Goal: Information Seeking & Learning: Find specific fact

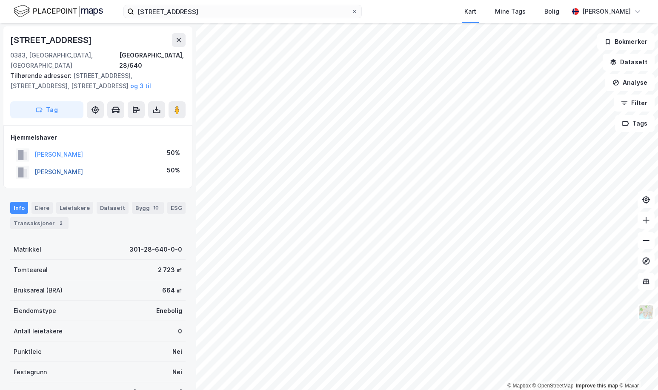
click at [0, 0] on button "[PERSON_NAME]" at bounding box center [0, 0] width 0 height 0
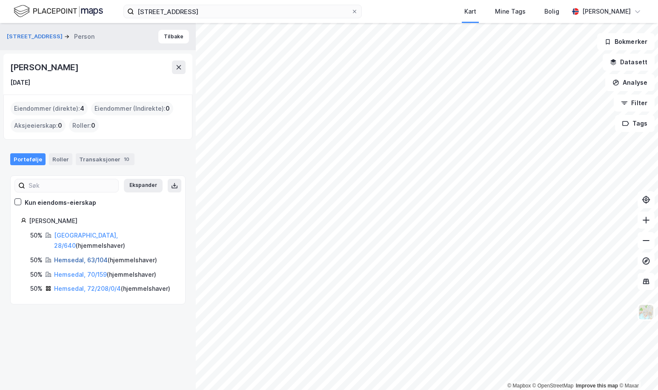
click at [77, 256] on link "Hemsedal, 63/104" at bounding box center [81, 259] width 54 height 7
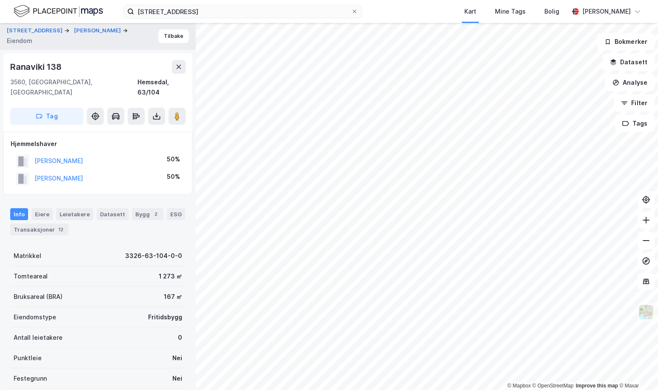
scroll to position [86, 0]
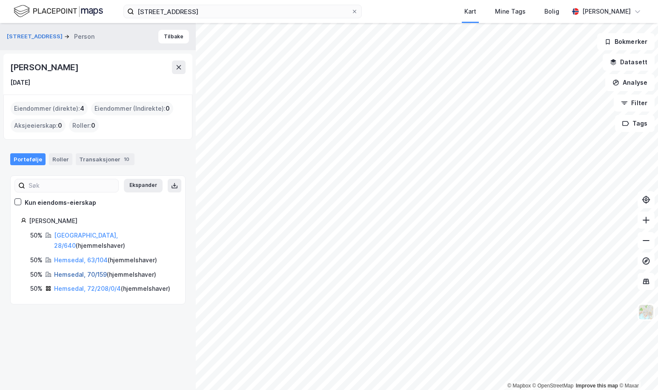
click at [80, 271] on link "Hemsedal, 70/159" at bounding box center [80, 274] width 53 height 7
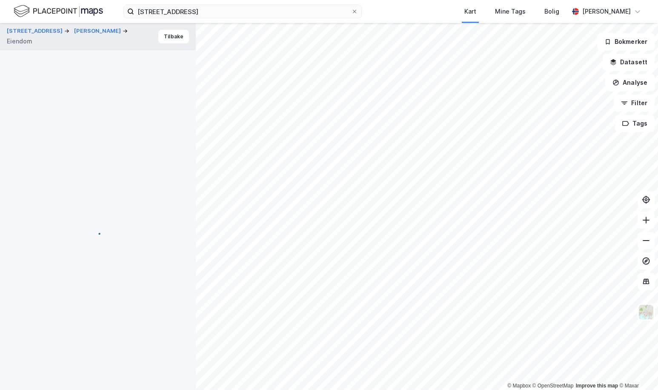
scroll to position [86, 0]
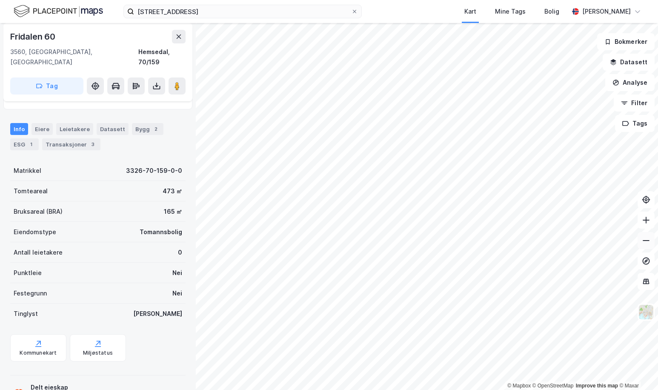
click at [648, 238] on icon at bounding box center [646, 240] width 9 height 9
click at [649, 222] on icon at bounding box center [646, 220] width 9 height 9
click at [646, 218] on icon at bounding box center [646, 220] width 9 height 9
click at [391, 390] on html "[STREET_ADDRESS] Kart Mine Tags Bolig [PERSON_NAME] © Mapbox © OpenStreetMap Im…" at bounding box center [329, 195] width 658 height 390
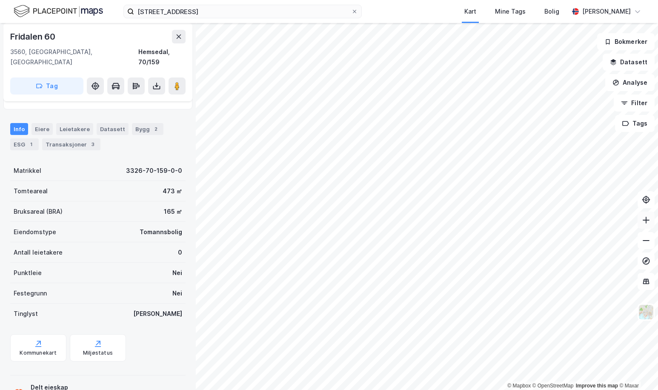
click at [648, 226] on button at bounding box center [646, 220] width 17 height 17
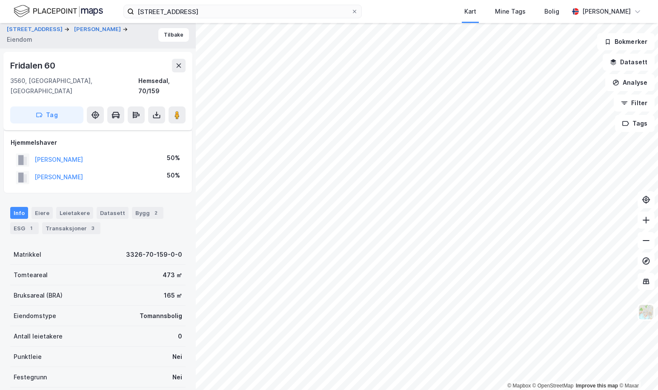
scroll to position [0, 0]
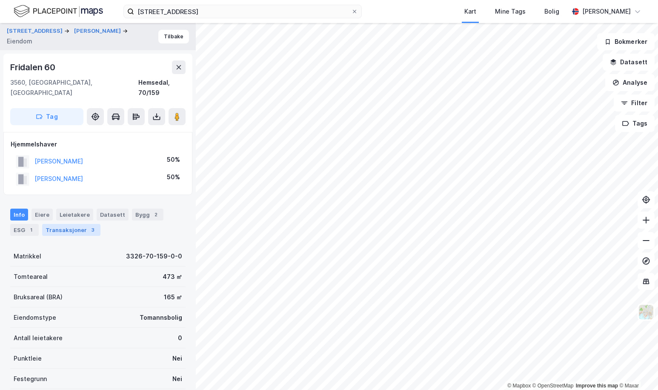
click at [81, 224] on div "Transaksjoner 3" at bounding box center [71, 230] width 58 height 12
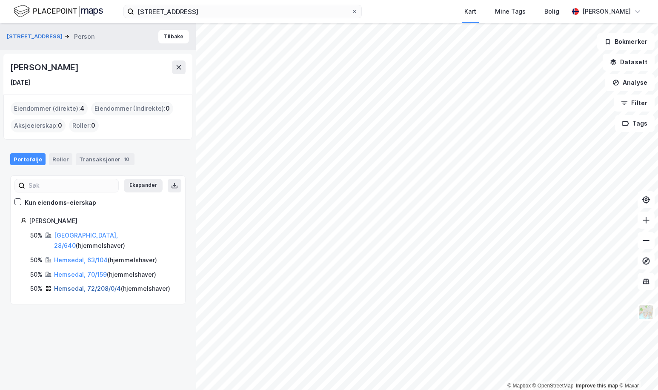
click at [91, 285] on link "Hemsedal, 72/208/0/4" at bounding box center [87, 288] width 67 height 7
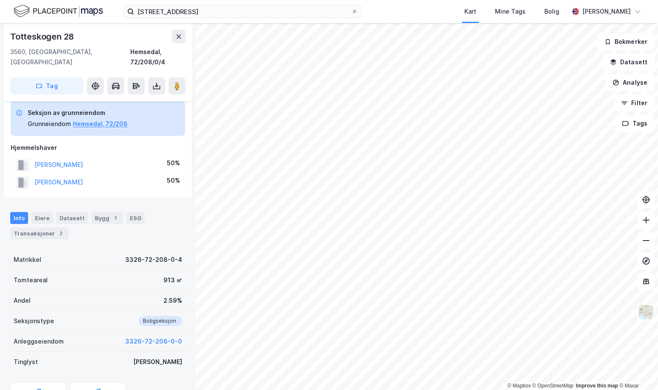
scroll to position [86, 0]
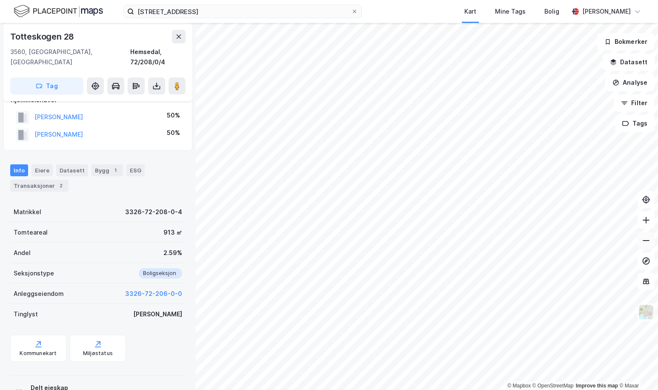
click at [651, 238] on button at bounding box center [646, 240] width 17 height 17
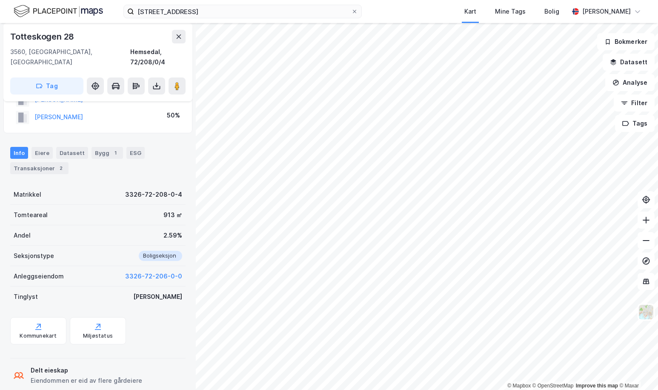
scroll to position [110, 0]
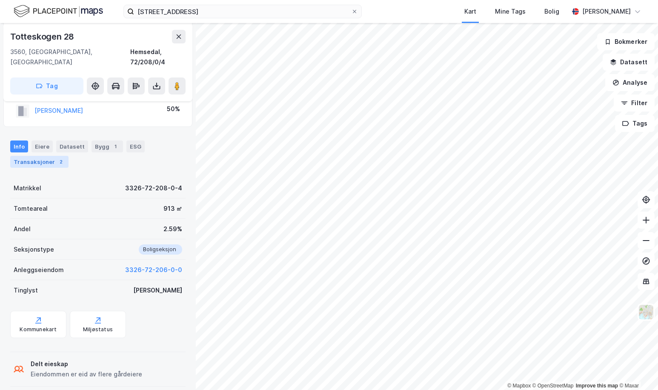
click at [36, 156] on div "Transaksjoner 2" at bounding box center [39, 162] width 58 height 12
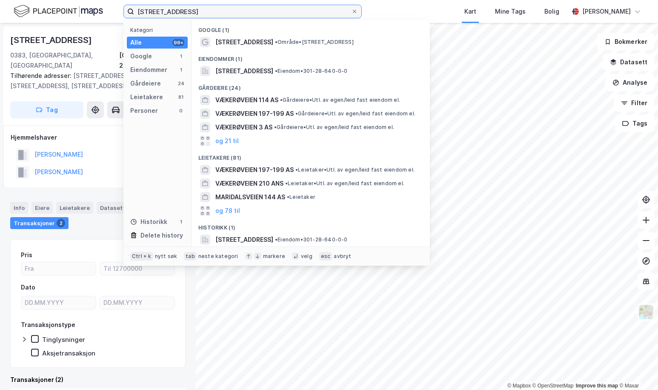
drag, startPoint x: 212, startPoint y: 12, endPoint x: 114, endPoint y: 17, distance: 98.1
click at [114, 17] on div "[STREET_ADDRESS] Kategori Alle 99+ Google 1 Eiendommer 1 Gårdeiere 24 Leietaker…" at bounding box center [329, 11] width 658 height 23
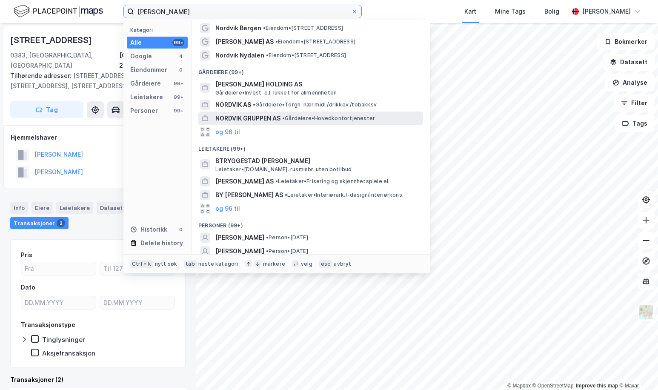
scroll to position [59, 0]
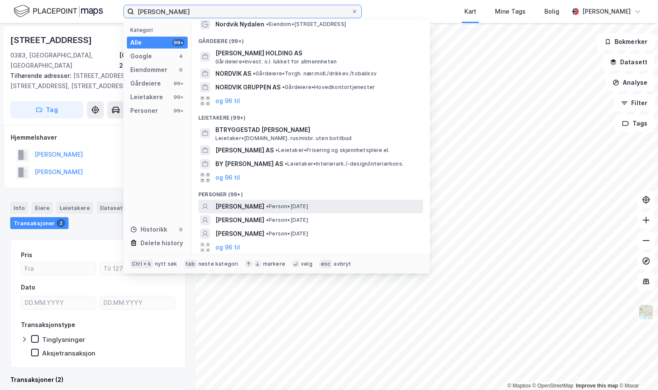
type input "[PERSON_NAME]"
click at [264, 204] on span "[PERSON_NAME]" at bounding box center [239, 206] width 49 height 10
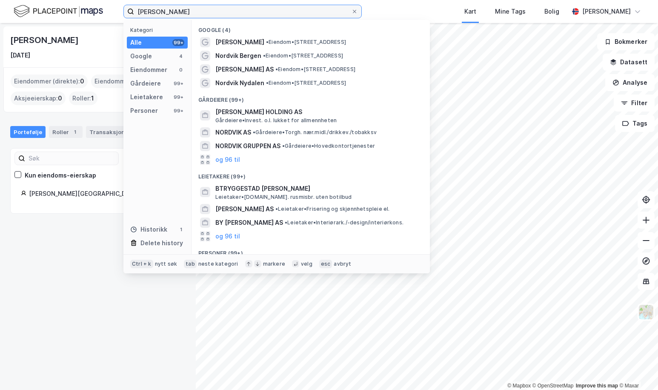
drag, startPoint x: 210, startPoint y: 10, endPoint x: 112, endPoint y: 15, distance: 97.2
click at [112, 15] on div "[PERSON_NAME] Kategori Alle 99+ Google 4 Eiendommer 0 Gårdeiere 99+ Leietakere …" at bounding box center [329, 11] width 658 height 23
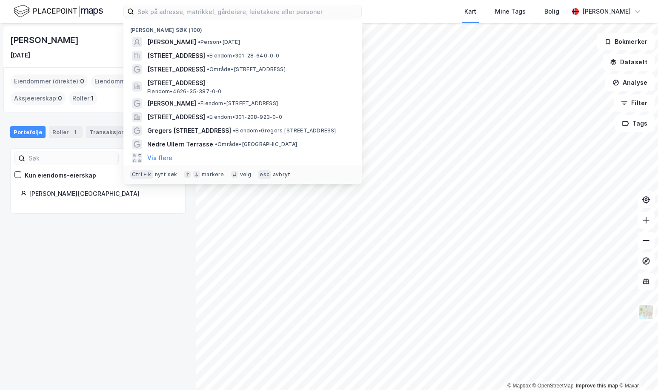
click at [78, 264] on div "[PERSON_NAME] [DATE] Eiendommer (direkte) : 0 Eiendommer (Indirekte) : 0 Aksjee…" at bounding box center [98, 206] width 196 height 367
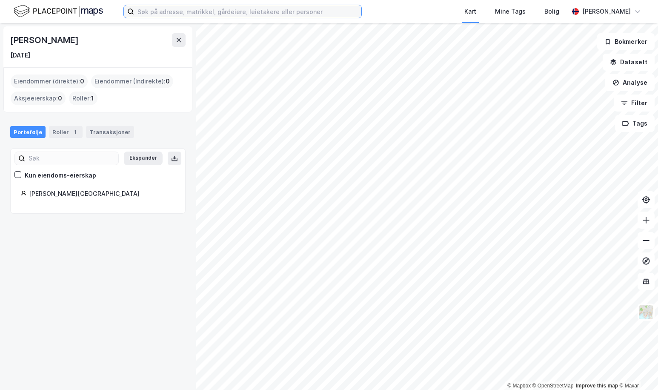
click at [204, 11] on input at bounding box center [247, 11] width 227 height 13
